Goal: Task Accomplishment & Management: Use online tool/utility

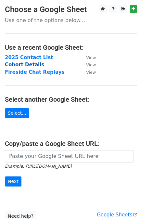
click at [19, 64] on strong "Cohort Details" at bounding box center [24, 65] width 39 height 6
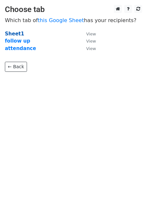
click at [11, 33] on strong "Sheet1" at bounding box center [14, 34] width 19 height 6
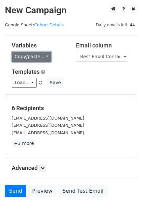
click at [25, 55] on link "Copy/paste..." at bounding box center [32, 57] width 40 height 10
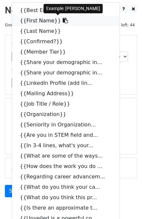
click at [25, 25] on link "{{First Name}}" at bounding box center [66, 21] width 108 height 10
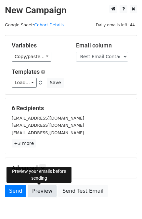
click at [37, 191] on link "Preview" at bounding box center [42, 191] width 29 height 12
